Goal: Find specific page/section: Find specific page/section

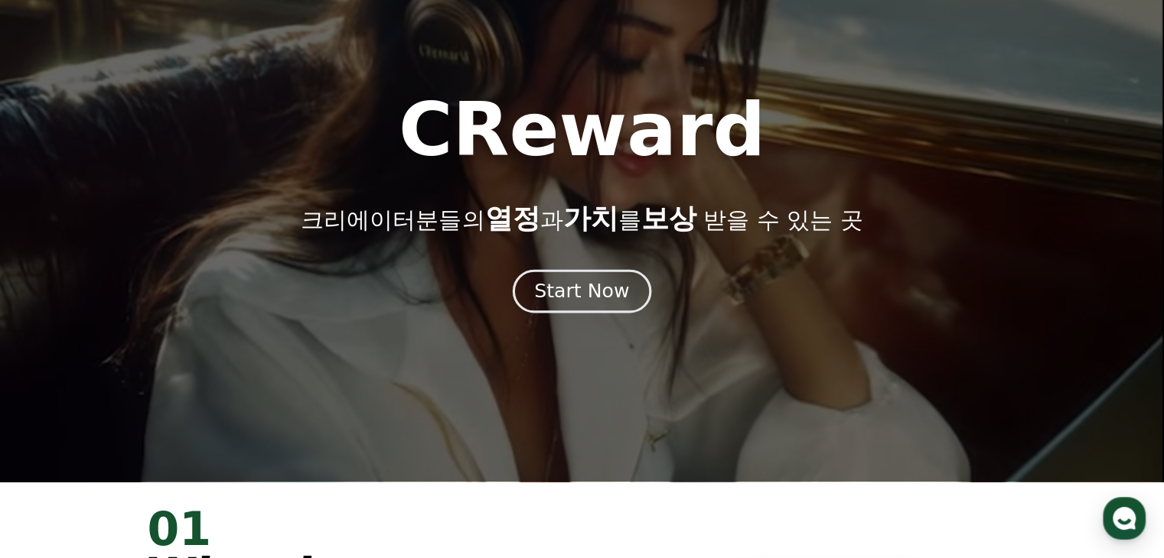
click at [576, 291] on div "Start Now" at bounding box center [581, 291] width 95 height 26
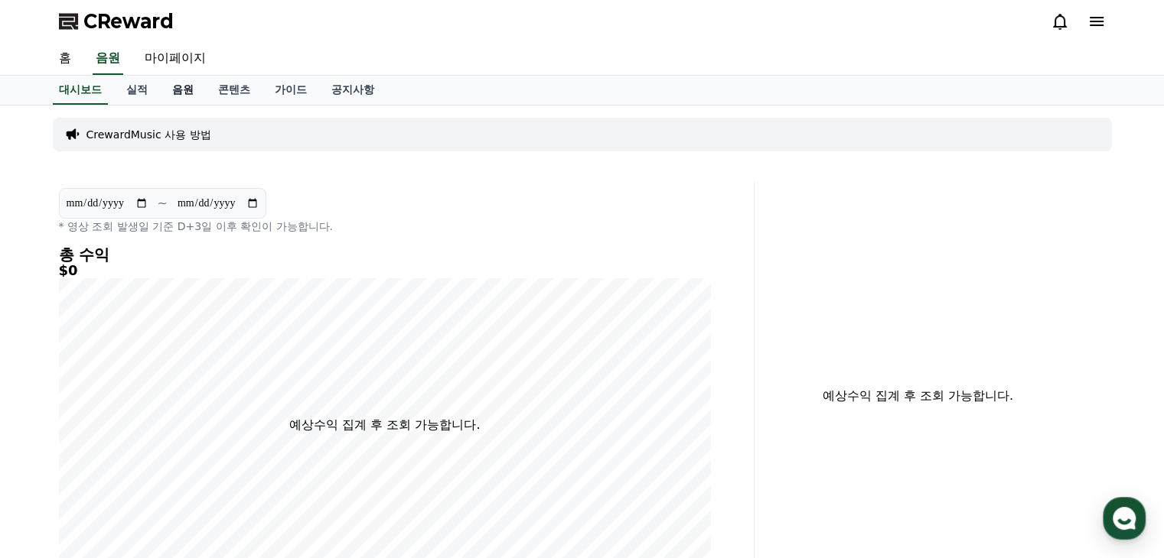
click at [177, 90] on link "음원" at bounding box center [183, 90] width 46 height 29
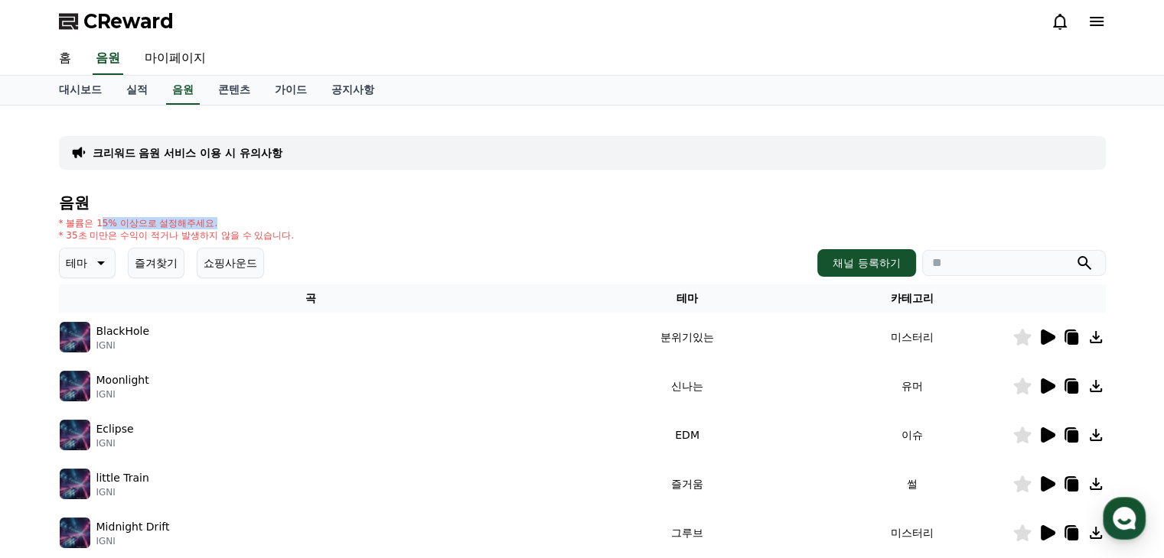
drag, startPoint x: 99, startPoint y: 219, endPoint x: 233, endPoint y: 218, distance: 134.6
click at [230, 218] on p "* 볼륨은 15% 이상으로 설정해주세요." at bounding box center [177, 223] width 236 height 12
click at [254, 218] on p "* 볼륨은 15% 이상으로 설정해주세요." at bounding box center [177, 223] width 236 height 12
